Goal: Task Accomplishment & Management: Use online tool/utility

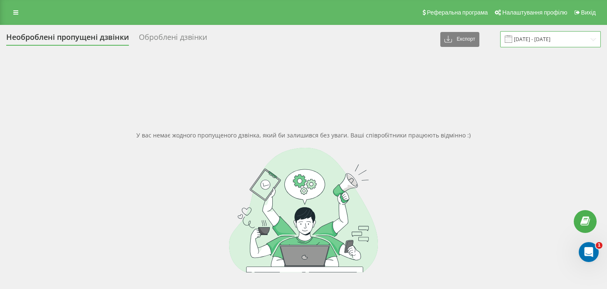
click at [590, 38] on input "[DATE] - [DATE]" at bounding box center [550, 39] width 101 height 16
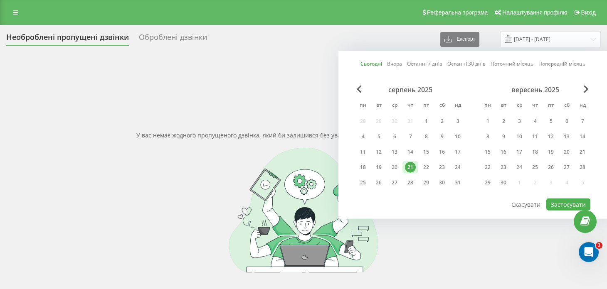
click at [409, 165] on div "21" at bounding box center [410, 167] width 11 height 11
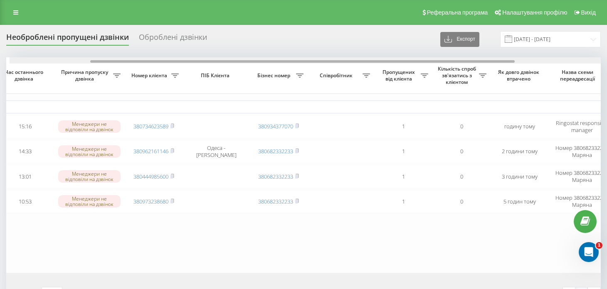
scroll to position [0, 114]
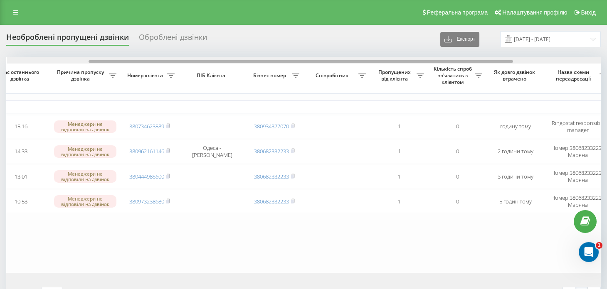
drag, startPoint x: 404, startPoint y: 56, endPoint x: 454, endPoint y: 47, distance: 51.5
click at [454, 47] on div "Необроблені пропущені дзвінки Оброблені дзвінки Експорт .csv .xlsx [DATE] - [DA…" at bounding box center [303, 168] width 595 height 274
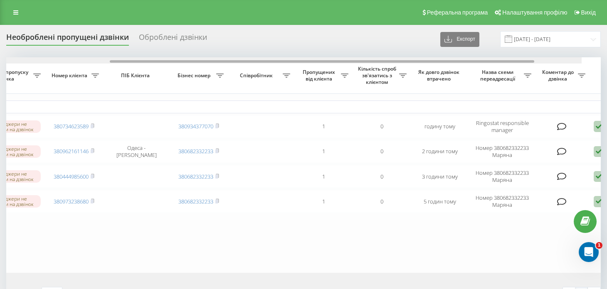
drag, startPoint x: 480, startPoint y: 61, endPoint x: 535, endPoint y: 49, distance: 56.3
click at [535, 49] on div "Необроблені пропущені дзвінки Оброблені дзвінки Експорт .csv .xlsx [DATE] - [DA…" at bounding box center [303, 168] width 595 height 274
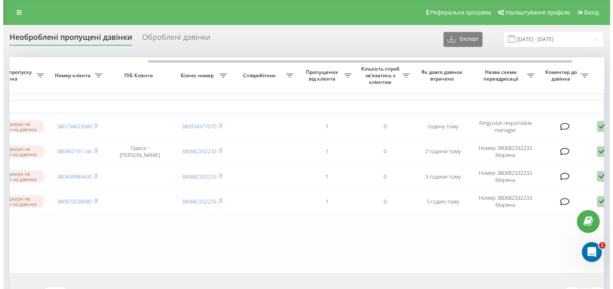
scroll to position [0, 191]
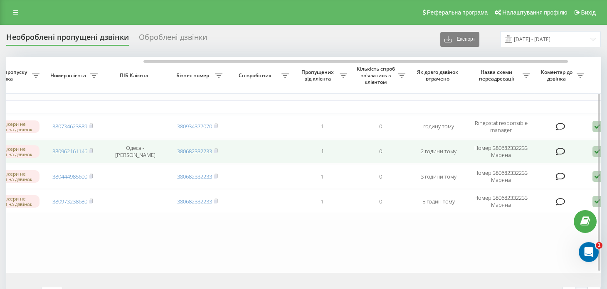
click at [560, 148] on icon at bounding box center [561, 152] width 10 height 8
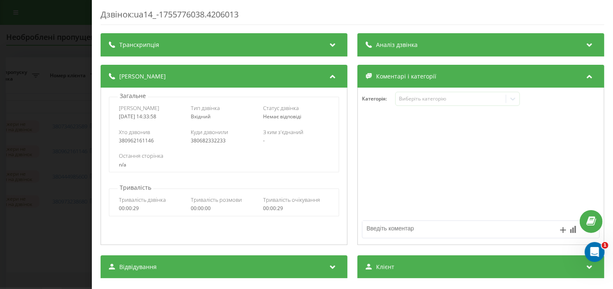
click at [411, 231] on textarea at bounding box center [458, 228] width 190 height 15
type textarea "прийняли замовлення"
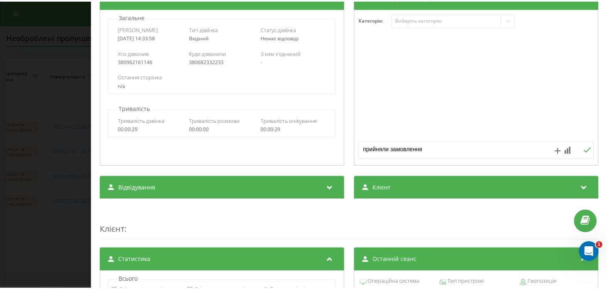
scroll to position [83, 0]
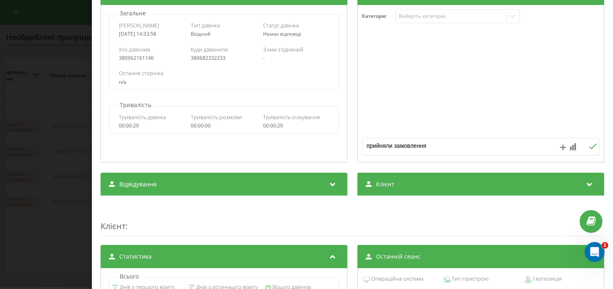
click at [589, 144] on icon at bounding box center [593, 147] width 8 height 6
click at [42, 94] on div "Дзвінок : ua14_-1755776038.4206013 Транскрипція Для AI-аналізу майбутніх дзвінк…" at bounding box center [306, 144] width 613 height 289
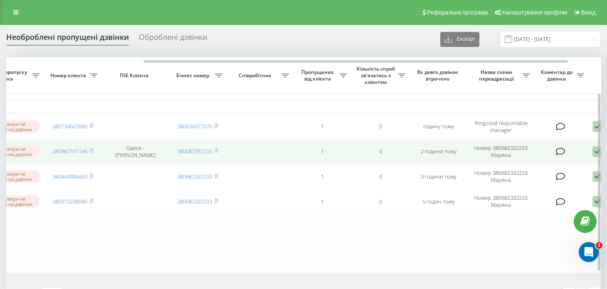
click at [594, 151] on icon at bounding box center [597, 151] width 10 height 11
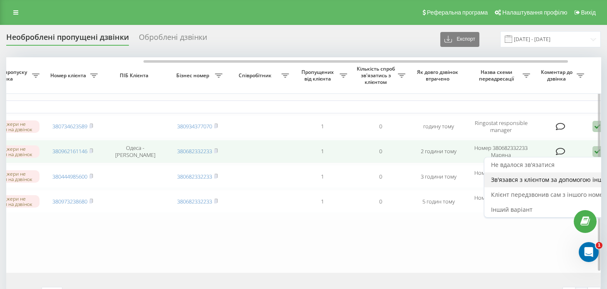
click at [524, 183] on div "Зв'язався з клієнтом за допомогою іншого каналу" at bounding box center [561, 180] width 155 height 15
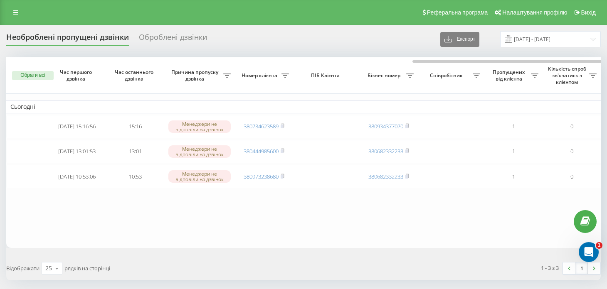
scroll to position [0, 237]
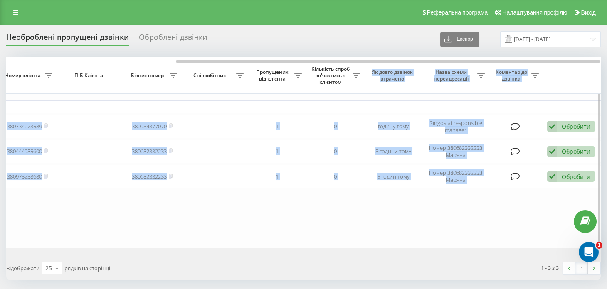
drag, startPoint x: 254, startPoint y: 63, endPoint x: 358, endPoint y: 68, distance: 103.6
click at [358, 68] on div "Обрати всі Час першого дзвінка Час останнього дзвінка Причина пропуску дзвінка …" at bounding box center [303, 152] width 595 height 191
click at [357, 188] on table "Сьогодні [DATE] 15:16:56 15:16 [PERSON_NAME] не відповіли на дзвінок 3807346235…" at bounding box center [186, 152] width 832 height 191
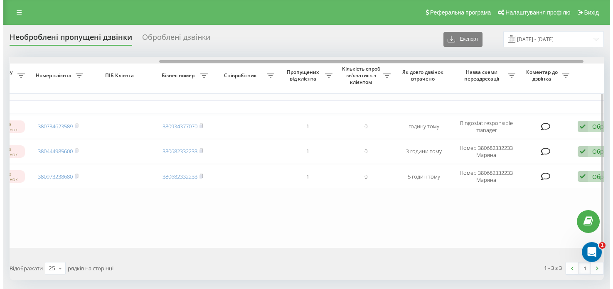
scroll to position [0, 207]
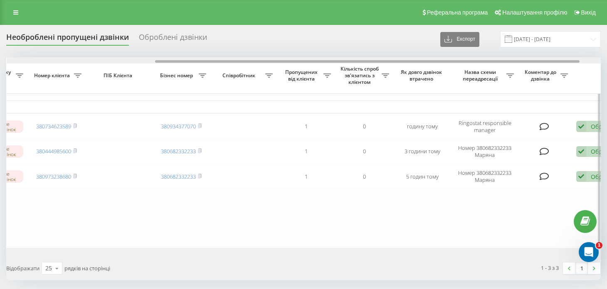
drag, startPoint x: 195, startPoint y: 60, endPoint x: 174, endPoint y: 67, distance: 22.1
click at [174, 67] on div "Обрати всі Час першого дзвінка Час останнього дзвінка Причина пропуску дзвінка …" at bounding box center [303, 152] width 595 height 191
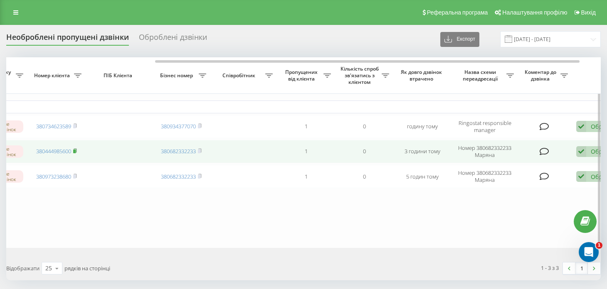
click at [74, 151] on rect at bounding box center [74, 152] width 2 height 4
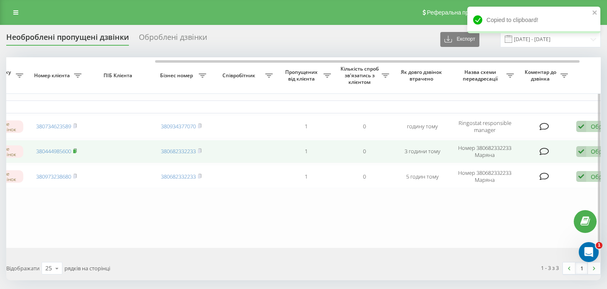
click at [75, 150] on rect at bounding box center [74, 152] width 2 height 4
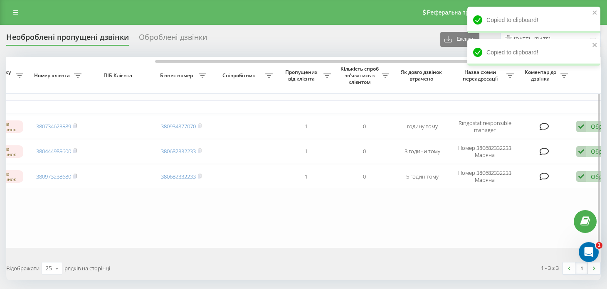
drag, startPoint x: 423, startPoint y: 224, endPoint x: 431, endPoint y: 218, distance: 9.5
click at [423, 224] on table "Сьогодні [DATE] 15:16:56 15:16 [PERSON_NAME] не відповіли на дзвінок 3807346235…" at bounding box center [215, 152] width 832 height 191
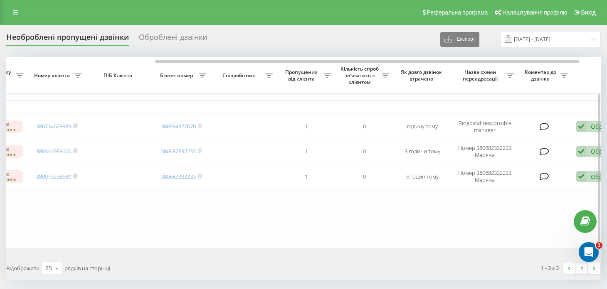
click at [491, 215] on table "Сьогодні [DATE] 15:16:56 15:16 [PERSON_NAME] не відповіли на дзвінок 3807346235…" at bounding box center [215, 152] width 832 height 191
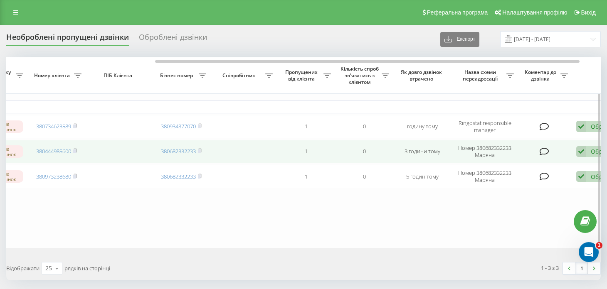
click at [584, 150] on icon at bounding box center [581, 151] width 10 height 11
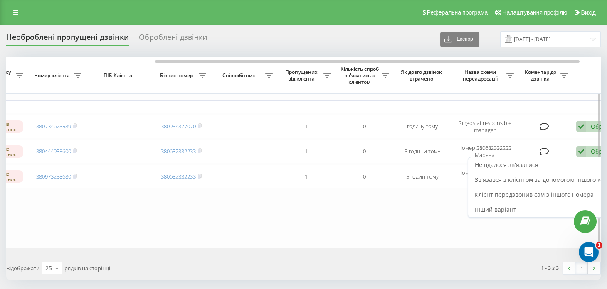
click at [410, 207] on table "Сьогодні [DATE] 15:16:56 15:16 [PERSON_NAME] не відповіли на дзвінок 3807346235…" at bounding box center [215, 152] width 832 height 191
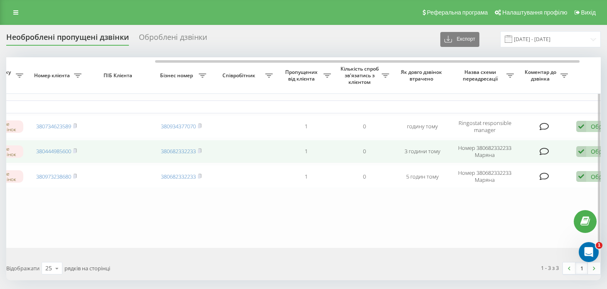
click at [540, 153] on icon at bounding box center [545, 152] width 10 height 8
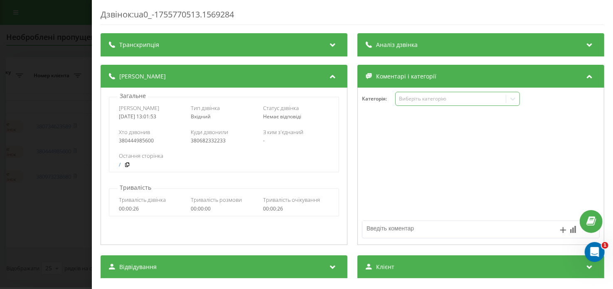
click at [433, 96] on div "Виберіть категорію" at bounding box center [451, 99] width 104 height 7
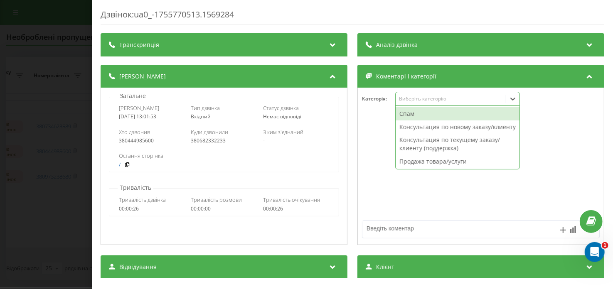
click at [430, 112] on div "Спам" at bounding box center [458, 113] width 124 height 13
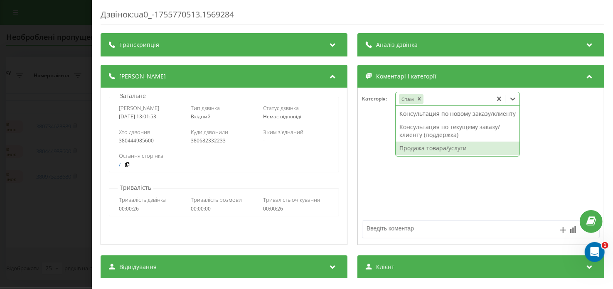
click at [444, 192] on div at bounding box center [481, 167] width 246 height 100
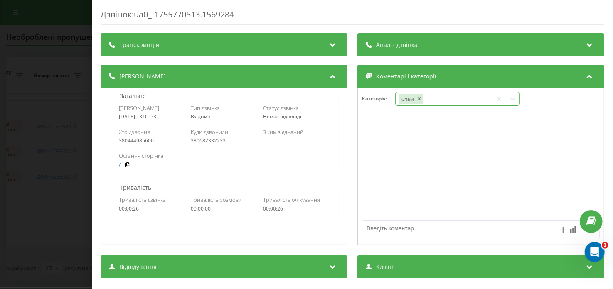
click at [489, 103] on div "Спам" at bounding box center [444, 99] width 97 height 12
click at [447, 180] on div at bounding box center [481, 167] width 246 height 100
click at [70, 99] on div "Дзвінок : ua0_-1755770513.1569284 Транскрипція Для AI-аналізу майбутніх дзвінкі…" at bounding box center [306, 144] width 613 height 289
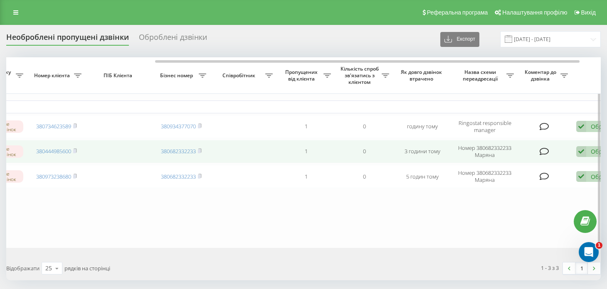
click at [545, 152] on icon at bounding box center [545, 152] width 10 height 8
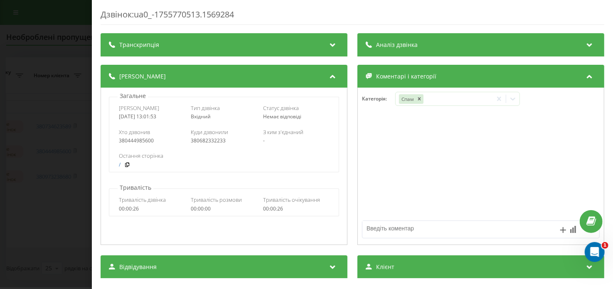
click at [50, 109] on div "Дзвінок : ua0_-1755770513.1569284 Транскрипція Для AI-аналізу майбутніх дзвінкі…" at bounding box center [306, 144] width 613 height 289
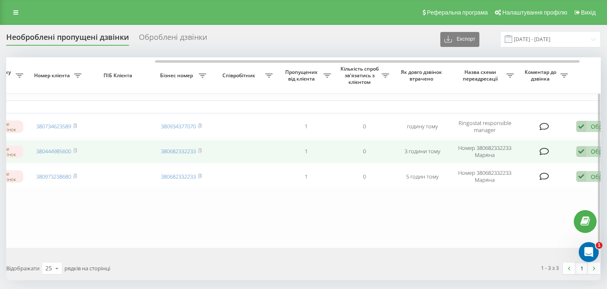
click at [587, 153] on div "Обробити Не вдалося зв'язатися Зв'язався з клієнтом за допомогою іншого каналу …" at bounding box center [600, 151] width 48 height 11
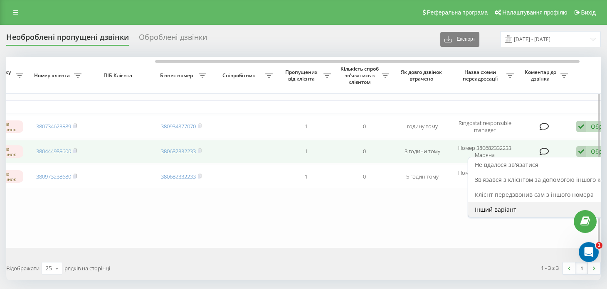
click at [506, 209] on span "Інший варіант" at bounding box center [496, 210] width 42 height 8
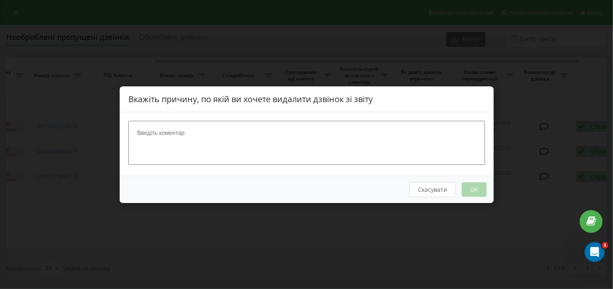
click at [252, 147] on textarea at bounding box center [306, 143] width 357 height 44
type textarea "СПАМ від банку"
click at [468, 184] on button "OK" at bounding box center [473, 189] width 25 height 15
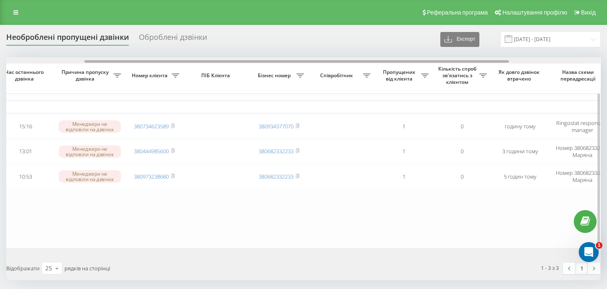
scroll to position [0, 111]
drag, startPoint x: 304, startPoint y: 62, endPoint x: 384, endPoint y: 61, distance: 79.4
click at [384, 61] on div at bounding box center [297, 61] width 424 height 2
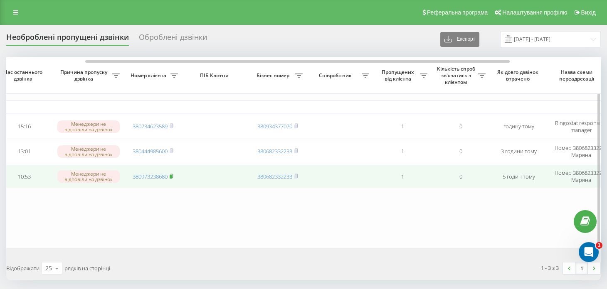
click at [171, 175] on rect at bounding box center [171, 177] width 2 height 4
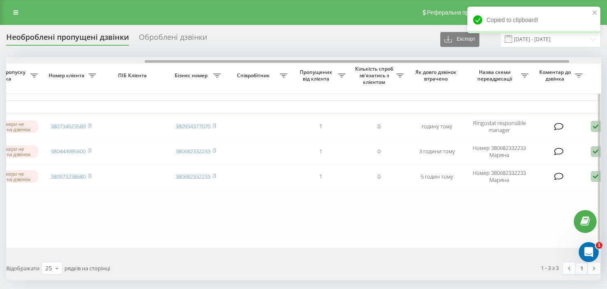
drag, startPoint x: 439, startPoint y: 61, endPoint x: 516, endPoint y: 57, distance: 77.4
click at [516, 57] on div at bounding box center [304, 60] width 594 height 6
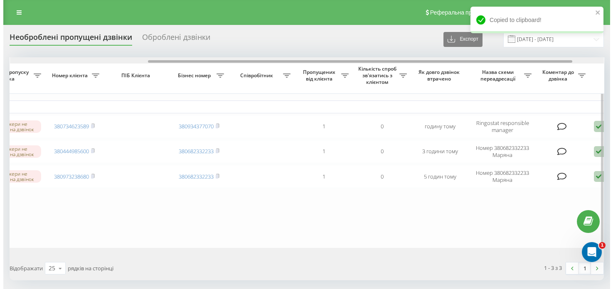
scroll to position [0, 219]
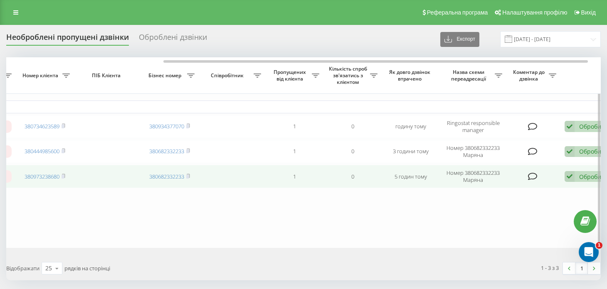
click at [533, 178] on icon at bounding box center [533, 177] width 10 height 8
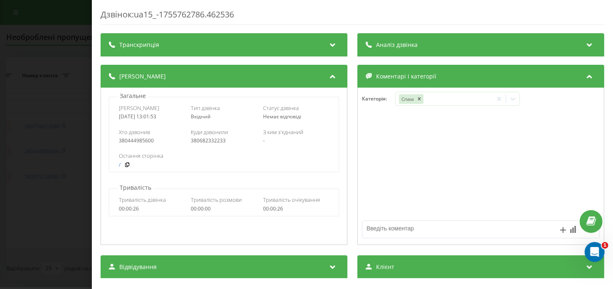
click at [391, 225] on textarea at bounding box center [458, 228] width 190 height 15
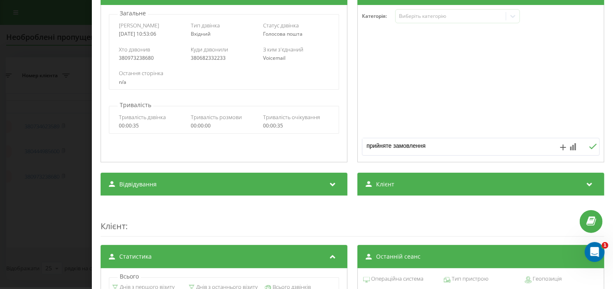
type textarea "прийняте замовлення"
click at [590, 148] on icon at bounding box center [593, 146] width 7 height 5
click at [17, 149] on div "Дзвінок : ua15_-1755762786.462536 Транскрипція Для AI-аналізу майбутніх дзвінкі…" at bounding box center [306, 144] width 613 height 289
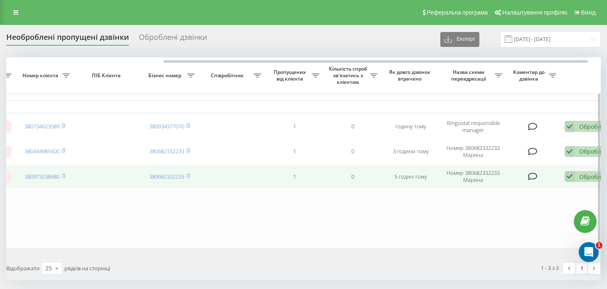
click at [580, 177] on div "Обробити" at bounding box center [593, 177] width 29 height 8
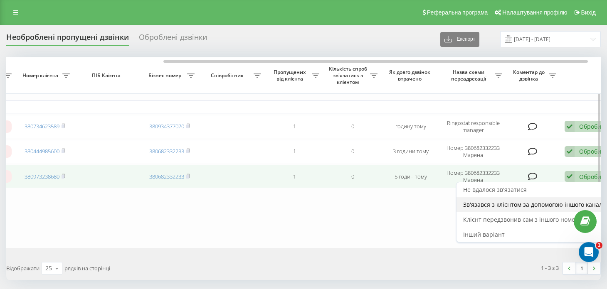
click at [513, 203] on span "Зв'язався з клієнтом за допомогою іншого каналу" at bounding box center [534, 205] width 142 height 8
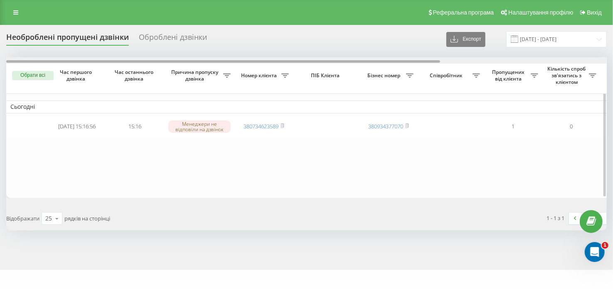
drag, startPoint x: 311, startPoint y: 61, endPoint x: 252, endPoint y: 57, distance: 58.3
click at [252, 57] on div at bounding box center [306, 60] width 601 height 6
